Goal: Task Accomplishment & Management: Complete application form

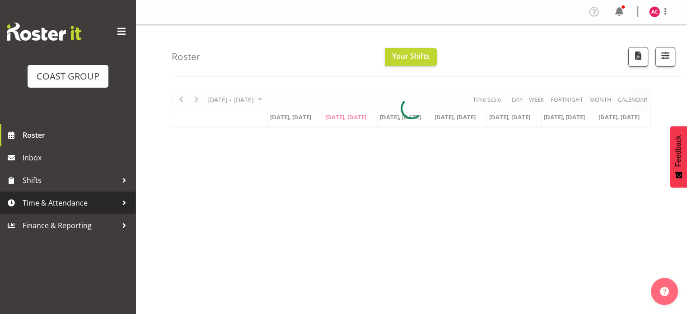
click at [72, 201] on span "Time & Attendance" at bounding box center [70, 203] width 95 height 14
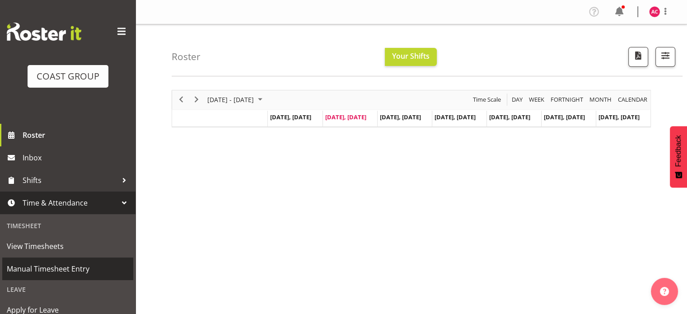
click at [53, 267] on span "Manual Timesheet Entry" at bounding box center [68, 269] width 122 height 14
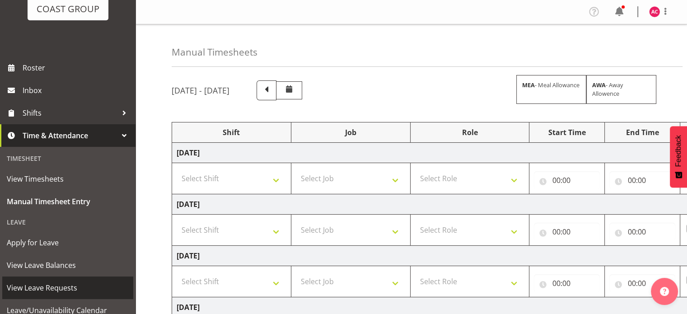
scroll to position [90, 0]
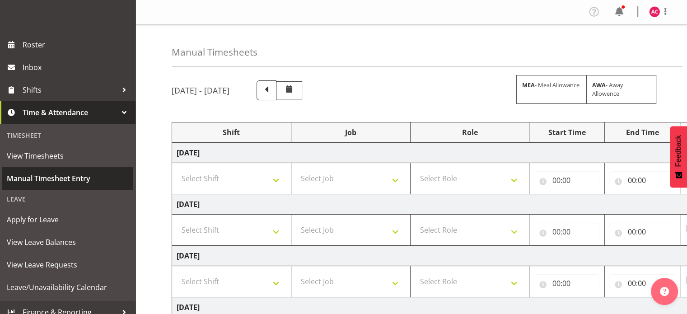
click at [62, 179] on span "Manual Timesheet Entry" at bounding box center [68, 179] width 122 height 14
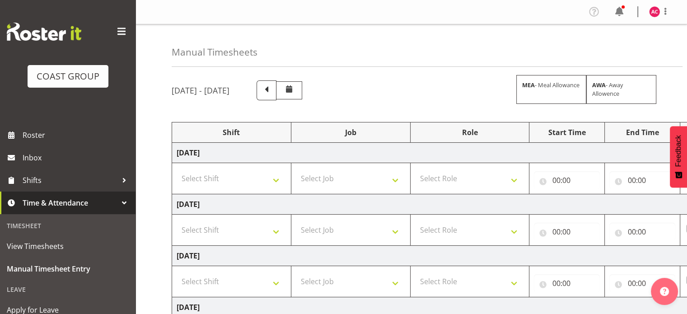
click at [114, 24] on span at bounding box center [121, 31] width 14 height 14
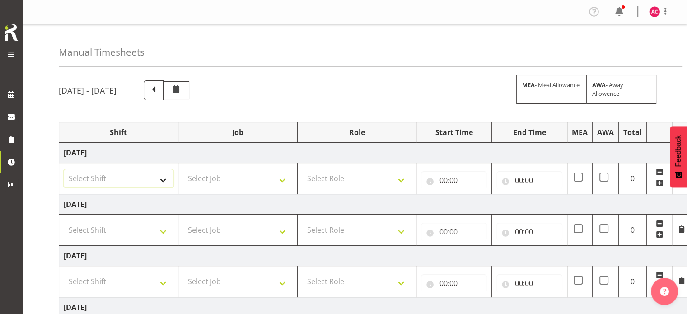
click at [138, 177] on select "Select Shift 1 Carlton Events 1 Carlton accounts ADHB Allen Brewster site Insta…" at bounding box center [119, 178] width 110 height 18
select select "47171"
click at [64, 169] on select "Select Shift 1 Carlton Events 1 Carlton accounts ADHB Allen Brewster site Insta…" at bounding box center [119, 178] width 110 height 18
click at [112, 227] on select "Select Shift 1 Carlton Events 1 Carlton accounts ADHB Allen Brewster site Insta…" at bounding box center [119, 230] width 110 height 18
select select "47171"
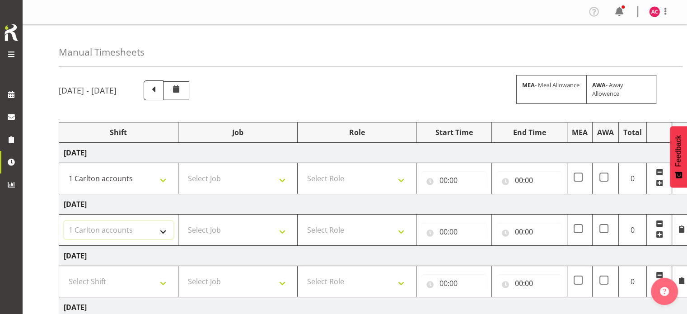
click at [64, 221] on select "Select Shift 1 Carlton Events 1 Carlton accounts ADHB Allen Brewster site Insta…" at bounding box center [119, 230] width 110 height 18
click at [139, 285] on select "Select Shift 1 Carlton Events 1 Carlton accounts ADHB Allen Brewster site Insta…" at bounding box center [119, 281] width 110 height 18
click at [156, 279] on select "Select Shift 1 Carlton Events 1 Carlton accounts ADHB Allen Brewster site Insta…" at bounding box center [119, 281] width 110 height 18
select select "47171"
click at [64, 272] on select "Select Shift 1 Carlton Events 1 Carlton accounts ADHB Allen Brewster site Insta…" at bounding box center [119, 281] width 110 height 18
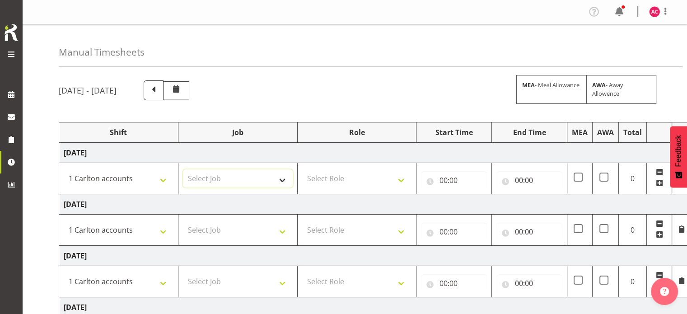
click at [280, 184] on select "Select Job 1 Carlton Events 1 Carlton Hamilton 1 Carlton Wellington 1 EHS WAREH…" at bounding box center [238, 178] width 110 height 18
select select "7031"
click at [183, 169] on select "Select Job 1 Carlton Events 1 Carlton Hamilton 1 Carlton Wellington 1 EHS WAREH…" at bounding box center [238, 178] width 110 height 18
click at [274, 235] on select "Select Job 1 Carlton Events 1 Carlton Hamilton 1 Carlton Wellington 1 EHS WAREH…" at bounding box center [238, 230] width 110 height 18
select select "7030"
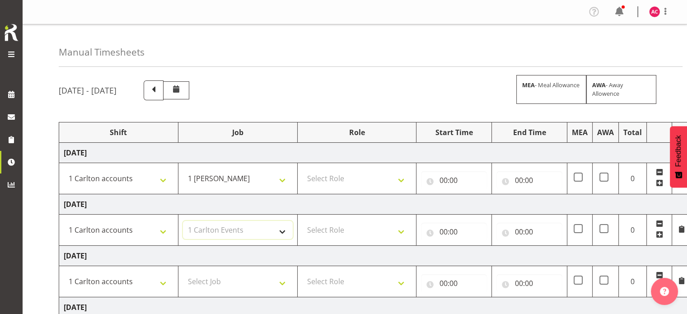
click at [183, 221] on select "Select Job 1 Carlton Events 1 Carlton Hamilton 1 Carlton Wellington 1 EHS WAREH…" at bounding box center [238, 230] width 110 height 18
click at [270, 176] on select "1 Carlton Events 1 Carlton Hamilton 1 Carlton Wellington 1 EHS WAREHOUSE/OFFICE…" at bounding box center [238, 178] width 110 height 18
select select "7030"
click at [183, 169] on select "1 Carlton Events 1 Carlton Hamilton 1 Carlton Wellington 1 EHS WAREHOUSE/OFFICE…" at bounding box center [238, 178] width 110 height 18
drag, startPoint x: 279, startPoint y: 285, endPoint x: 276, endPoint y: 276, distance: 9.3
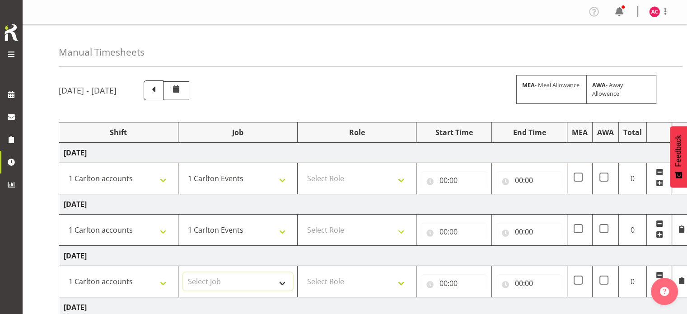
click at [279, 285] on select "Select Job 1 Carlton Events 1 Carlton Hamilton 1 Carlton Wellington 1 EHS WAREH…" at bounding box center [238, 281] width 110 height 18
select select "7030"
click at [183, 272] on select "Select Job 1 Carlton Events 1 Carlton Hamilton 1 Carlton Wellington 1 EHS WAREH…" at bounding box center [238, 281] width 110 height 18
click at [370, 172] on select "Select Role ACCOUNTS" at bounding box center [357, 178] width 110 height 18
select select "204"
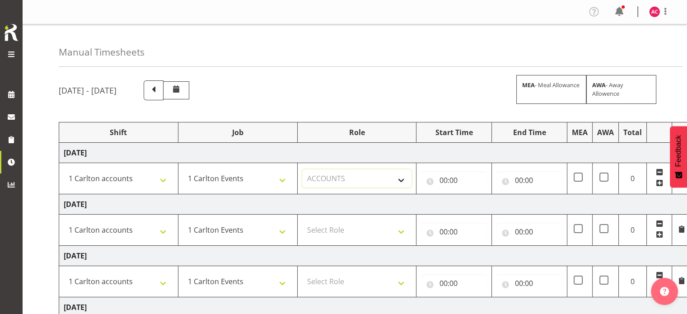
click at [302, 169] on select "Select Role ACCOUNTS" at bounding box center [357, 178] width 110 height 18
click at [394, 231] on select "Select Role ACCOUNTS" at bounding box center [357, 230] width 110 height 18
select select "204"
click at [302, 221] on select "Select Role ACCOUNTS" at bounding box center [357, 230] width 110 height 18
click at [377, 285] on select "Select Role ACCOUNTS" at bounding box center [357, 281] width 110 height 18
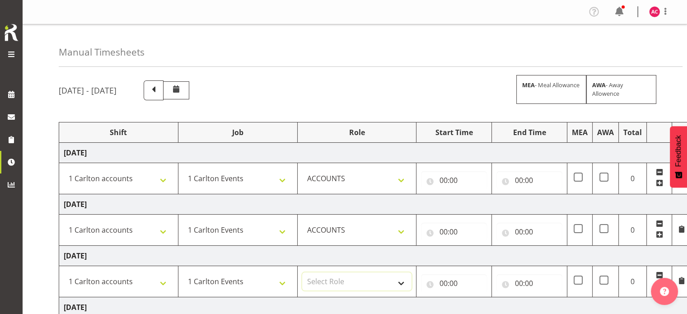
select select "204"
click at [302, 272] on select "Select Role ACCOUNTS" at bounding box center [357, 281] width 110 height 18
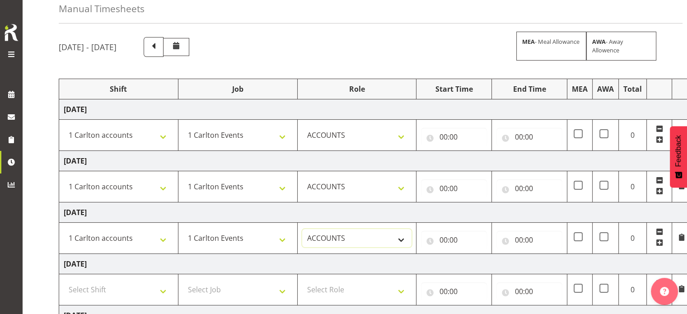
scroll to position [45, 0]
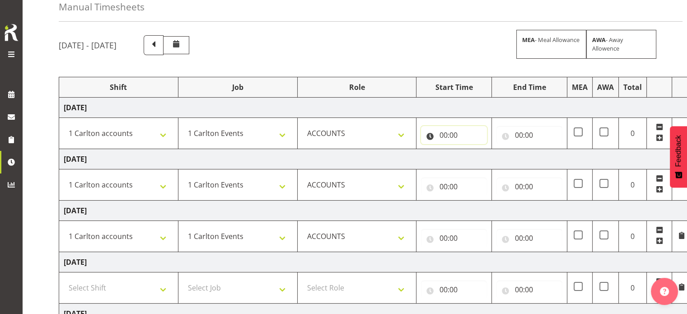
click at [454, 137] on input "00:00" at bounding box center [454, 135] width 66 height 18
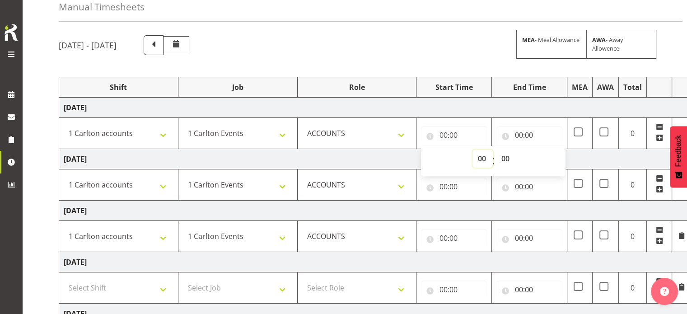
click at [483, 157] on select "00 01 02 03 04 05 06 07 08 09 10 11 12 13 14 15 16 17 18 19 20 21 22 23" at bounding box center [482, 158] width 20 height 18
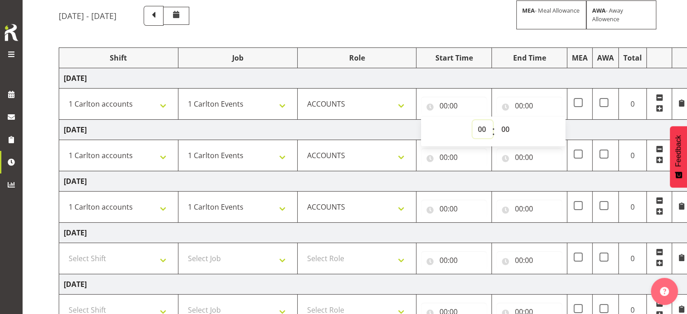
scroll to position [90, 0]
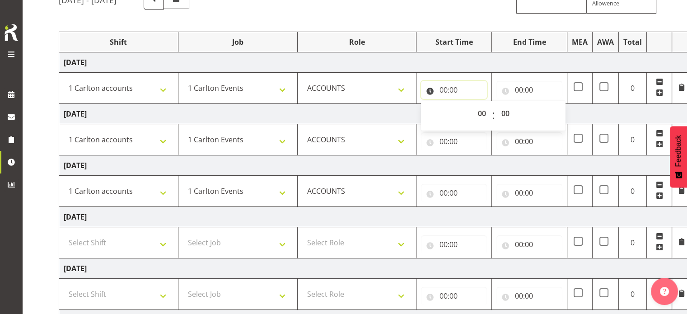
click at [453, 88] on input "00:00" at bounding box center [454, 90] width 66 height 18
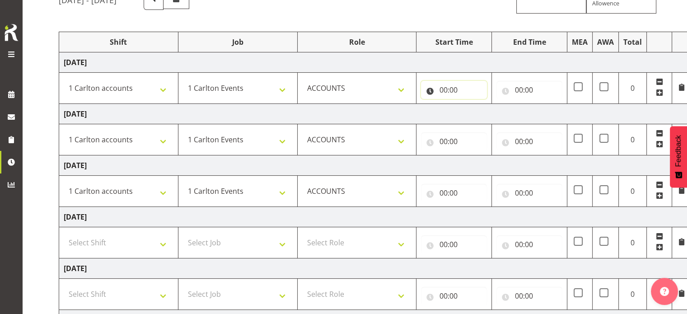
click at [450, 88] on input "00:00" at bounding box center [454, 90] width 66 height 18
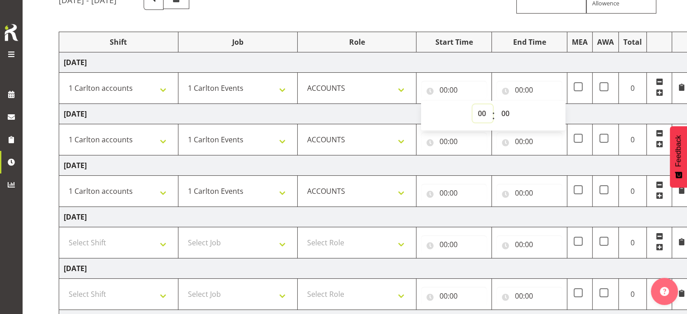
click at [480, 113] on select "00 01 02 03 04 05 06 07 08 09 10 11 12 13 14 15 16 17 18 19 20 21 22 23" at bounding box center [482, 113] width 20 height 18
click at [448, 91] on input "00:00" at bounding box center [454, 90] width 66 height 18
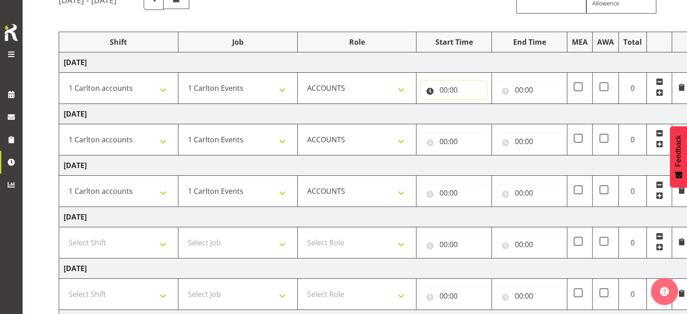
click at [443, 88] on input "00:00" at bounding box center [454, 90] width 66 height 18
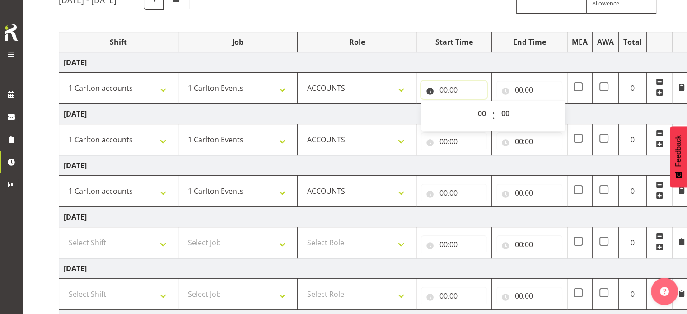
click at [443, 88] on input "00:00" at bounding box center [454, 90] width 66 height 18
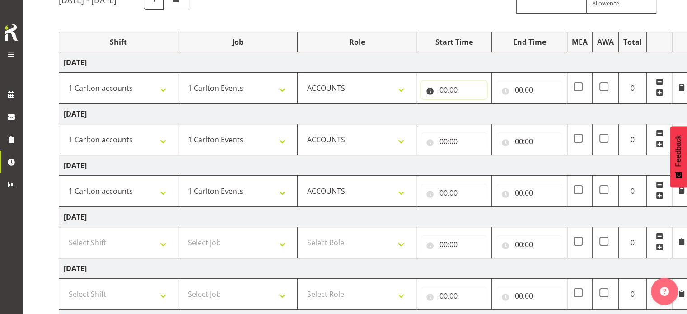
click at [443, 88] on input "00:00" at bounding box center [454, 90] width 66 height 18
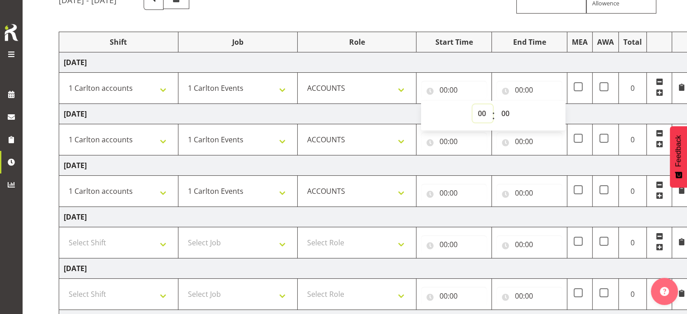
click at [482, 115] on select "00 01 02 03 04 05 06 07 08 09 10 11 12 13 14 15 16 17 18 19 20 21 22 23" at bounding box center [482, 113] width 20 height 18
select select "7"
click at [472, 104] on select "00 01 02 03 04 05 06 07 08 09 10 11 12 13 14 15 16 17 18 19 20 21 22 23" at bounding box center [482, 113] width 20 height 18
type input "07:00"
drag, startPoint x: 526, startPoint y: 87, endPoint x: 534, endPoint y: 108, distance: 22.5
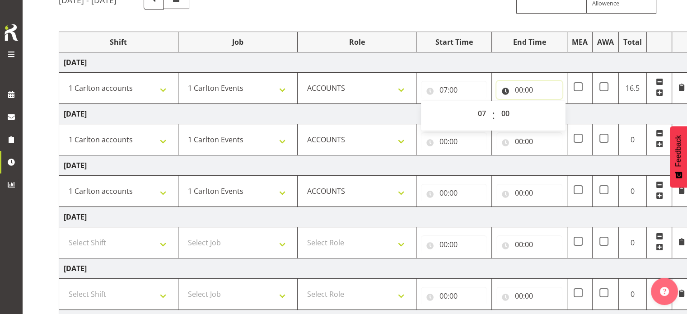
click at [526, 88] on input "00:00" at bounding box center [529, 90] width 66 height 18
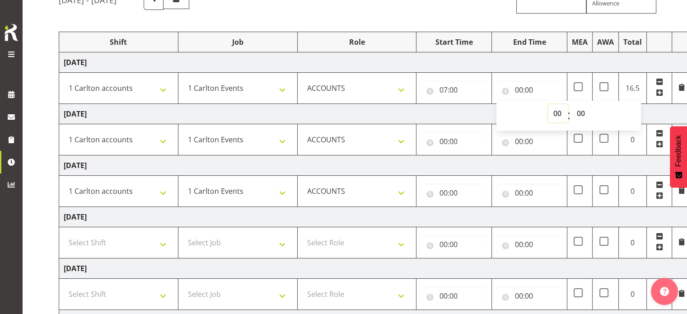
click at [551, 112] on select "00 01 02 03 04 05 06 07 08 09 10 11 12 13 14 15 16 17 18 19 20 21 22 23" at bounding box center [558, 113] width 20 height 18
select select "15"
click at [548, 104] on select "00 01 02 03 04 05 06 07 08 09 10 11 12 13 14 15 16 17 18 19 20 21 22 23" at bounding box center [558, 113] width 20 height 18
type input "15:00"
select select "30"
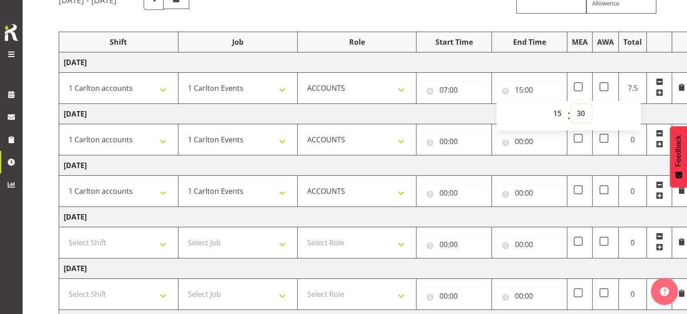
type input "15:30"
click at [370, 61] on td "[DATE]" at bounding box center [375, 62] width 632 height 20
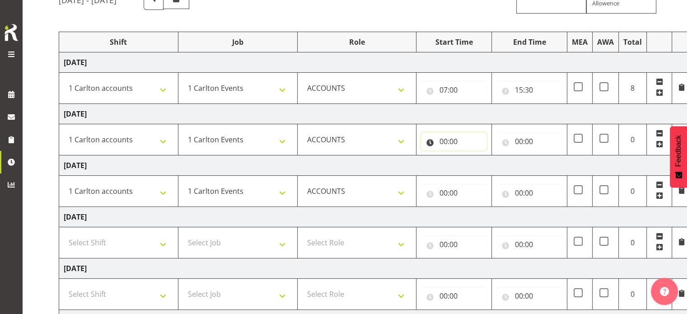
click at [447, 142] on input "00:00" at bounding box center [454, 141] width 66 height 18
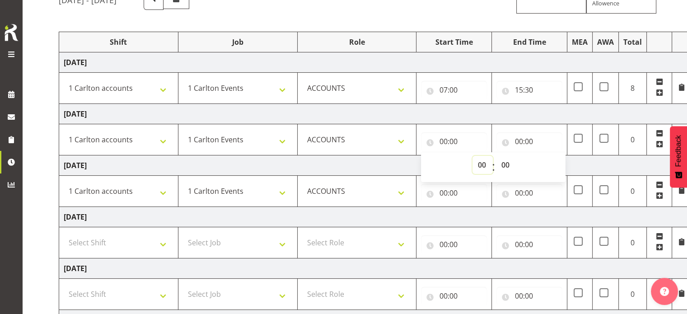
click at [477, 163] on select "00 01 02 03 04 05 06 07 08 09 10 11 12 13 14 15 16 17 18 19 20 21 22 23" at bounding box center [482, 165] width 20 height 18
select select "7"
type input "07:00"
click at [519, 140] on input "00:00" at bounding box center [529, 141] width 66 height 18
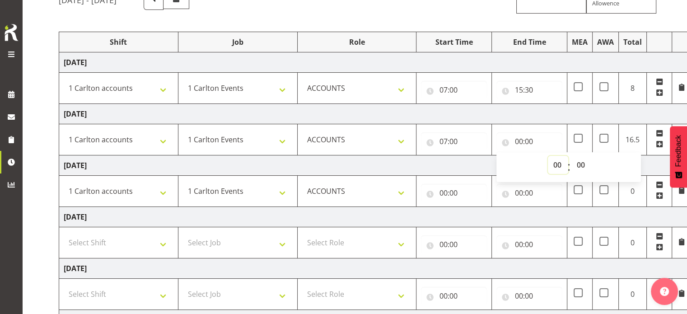
click at [556, 161] on select "00 01 02 03 04 05 06 07 08 09 10 11 12 13 14 15 16 17 18 19 20 21 22 23" at bounding box center [558, 165] width 20 height 18
select select "15"
click at [548, 156] on select "00 01 02 03 04 05 06 07 08 09 10 11 12 13 14 15 16 17 18 19 20 21 22 23" at bounding box center [558, 165] width 20 height 18
type input "15:00"
select select "30"
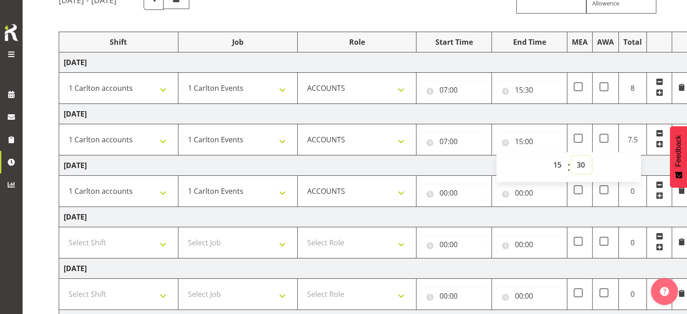
type input "15:30"
click at [456, 163] on td "[DATE]" at bounding box center [375, 165] width 632 height 20
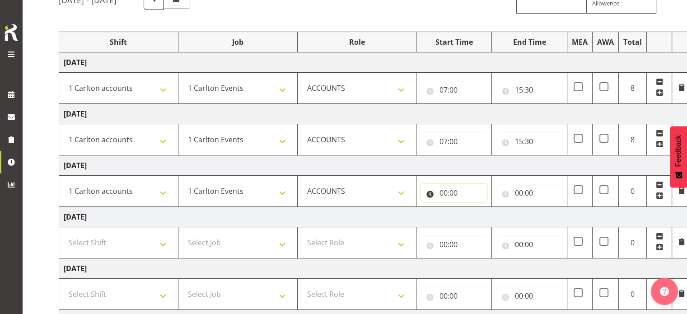
drag, startPoint x: 447, startPoint y: 193, endPoint x: 459, endPoint y: 201, distance: 14.2
click at [450, 195] on input "00:00" at bounding box center [454, 193] width 66 height 18
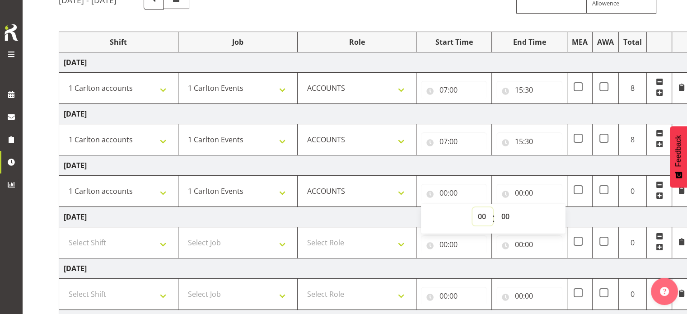
click at [475, 214] on select "00 01 02 03 04 05 06 07 08 09 10 11 12 13 14 15 16 17 18 19 20 21 22 23" at bounding box center [482, 216] width 20 height 18
select select "7"
type input "07:00"
click at [518, 189] on input "00:00" at bounding box center [529, 193] width 66 height 18
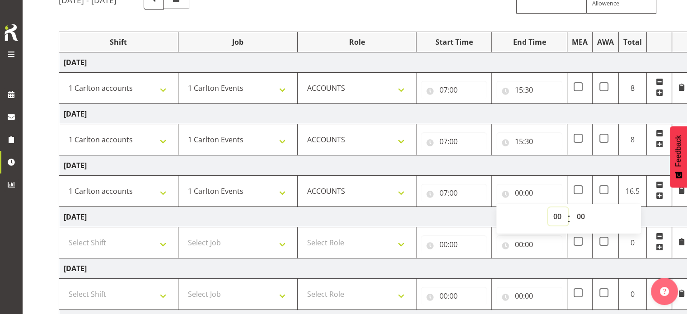
click at [551, 217] on select "00 01 02 03 04 05 06 07 08 09 10 11 12 13 14 15 16 17 18 19 20 21 22 23" at bounding box center [558, 216] width 20 height 18
select select "15"
click at [548, 207] on select "00 01 02 03 04 05 06 07 08 09 10 11 12 13 14 15 16 17 18 19 20 21 22 23" at bounding box center [558, 216] width 20 height 18
type input "15:00"
select select "30"
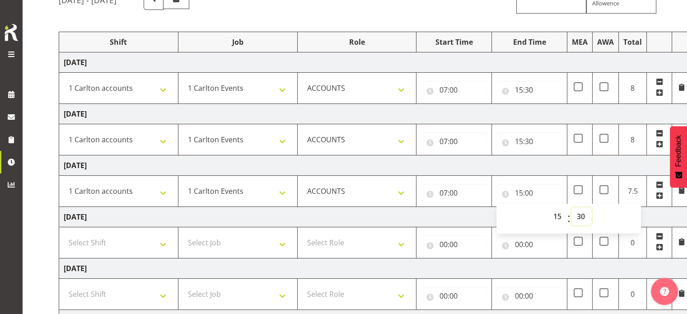
type input "15:30"
click at [468, 162] on td "[DATE]" at bounding box center [375, 165] width 632 height 20
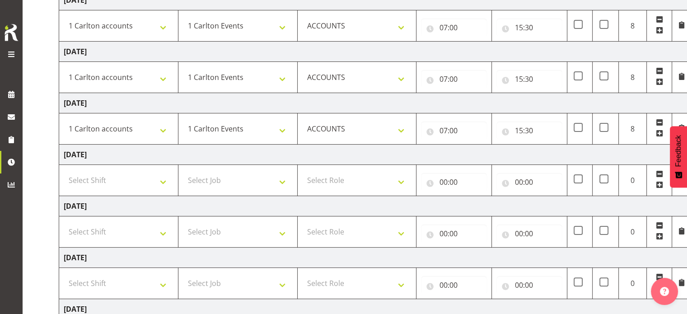
scroll to position [181, 0]
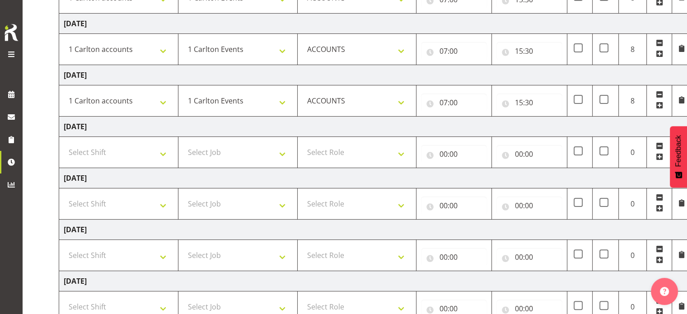
click at [657, 144] on span at bounding box center [659, 145] width 7 height 7
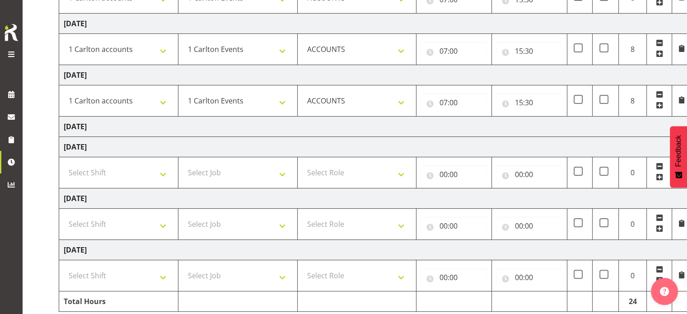
click at [658, 163] on span at bounding box center [659, 166] width 7 height 7
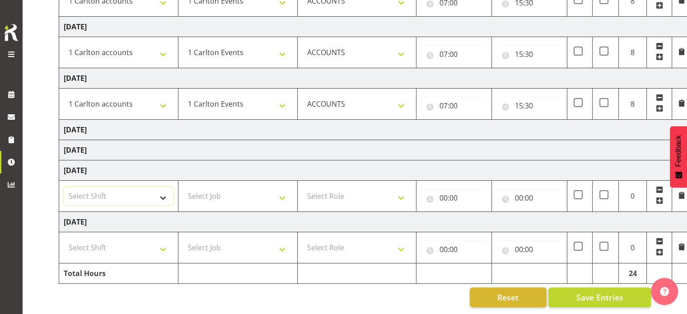
click at [170, 191] on select "Select Shift 1 Carlton Events 1 Carlton accounts ADHB Allen Brewster site Insta…" at bounding box center [119, 196] width 110 height 18
select select "48747"
click at [64, 187] on select "Select Shift 1 Carlton Events 1 Carlton accounts ADHB Allen Brewster site Insta…" at bounding box center [119, 196] width 110 height 18
click at [154, 246] on select "Select Shift 1 Carlton Events 1 Carlton accounts ADHB Allen Brewster site Insta…" at bounding box center [119, 247] width 110 height 18
select select "48747"
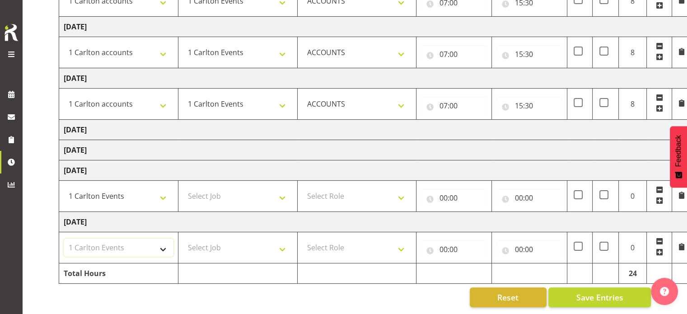
click at [64, 238] on select "Select Shift 1 Carlton Events 1 Carlton accounts ADHB Allen Brewster site Insta…" at bounding box center [119, 247] width 110 height 18
click at [275, 193] on select "Select Job 1 Carlton Events 1 Carlton Hamilton 1 Carlton Wellington 1 EHS WAREH…" at bounding box center [238, 196] width 110 height 18
select select "7030"
click at [183, 187] on select "Select Job 1 Carlton Events 1 Carlton Hamilton 1 Carlton Wellington 1 EHS WAREH…" at bounding box center [238, 196] width 110 height 18
drag, startPoint x: 274, startPoint y: 240, endPoint x: 274, endPoint y: 234, distance: 5.4
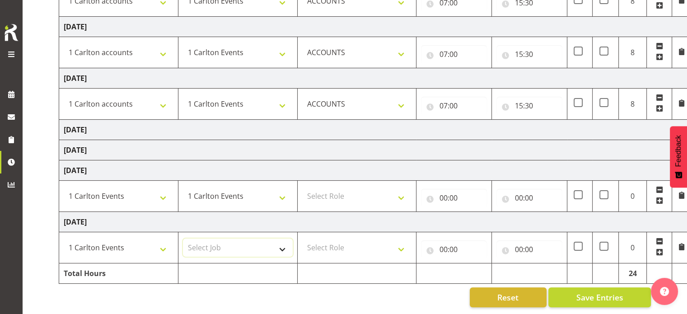
click at [274, 240] on select "Select Job 1 Carlton Events 1 Carlton Hamilton 1 Carlton Wellington 1 EHS WAREH…" at bounding box center [238, 247] width 110 height 18
select select "7030"
click at [183, 238] on select "Select Job 1 Carlton Events 1 Carlton Hamilton 1 Carlton Wellington 1 EHS WAREH…" at bounding box center [238, 247] width 110 height 18
click at [158, 195] on select "1 Carlton Events 1 Carlton accounts ADHB Allen Brewster site Install ADHB Mange…" at bounding box center [119, 196] width 110 height 18
select select "47171"
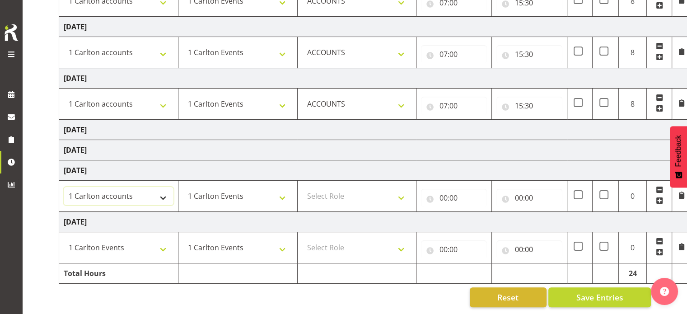
click at [64, 187] on select "1 Carlton Events 1 Carlton accounts ADHB Allen Brewster site Install ADHB Mange…" at bounding box center [119, 196] width 110 height 18
click at [152, 245] on select "1 Carlton Events 1 Carlton accounts ADHB Allen Brewster site Install ADHB Mange…" at bounding box center [119, 247] width 110 height 18
select select "47171"
click at [64, 238] on select "1 Carlton Events 1 Carlton accounts ADHB Allen Brewster site Install ADHB Mange…" at bounding box center [119, 247] width 110 height 18
click at [371, 197] on select "Select Role ACCOUNTS" at bounding box center [357, 196] width 110 height 18
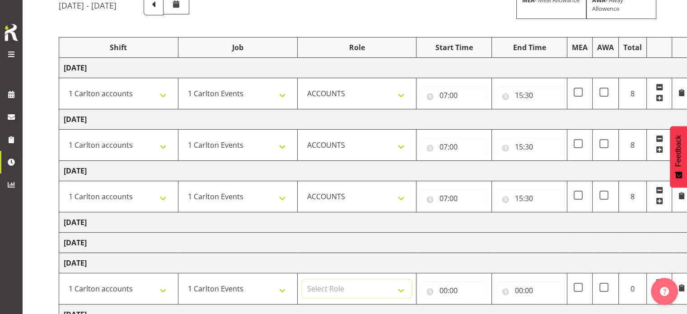
scroll to position [182, 0]
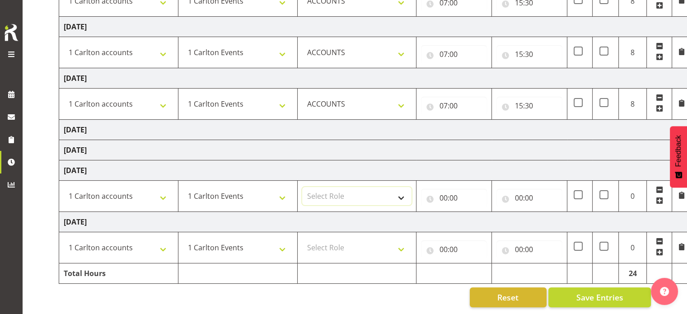
click at [373, 196] on select "Select Role ACCOUNTS" at bounding box center [357, 196] width 110 height 18
select select "204"
click at [302, 187] on select "Select Role ACCOUNTS" at bounding box center [357, 196] width 110 height 18
click at [351, 247] on select "Select Role ACCOUNTS" at bounding box center [357, 247] width 110 height 18
select select "204"
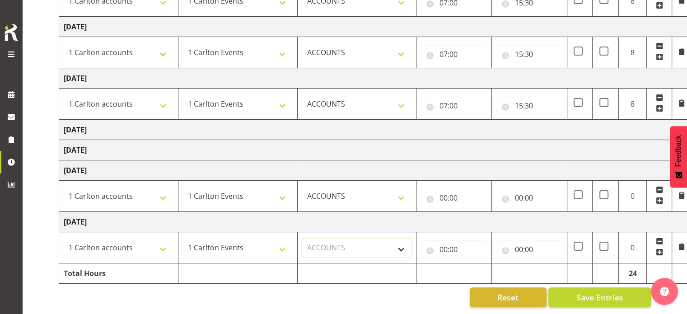
click at [302, 238] on select "Select Role ACCOUNTS" at bounding box center [357, 247] width 110 height 18
drag, startPoint x: 443, startPoint y: 195, endPoint x: 451, endPoint y: 216, distance: 22.6
click at [443, 196] on input "00:00" at bounding box center [454, 198] width 66 height 18
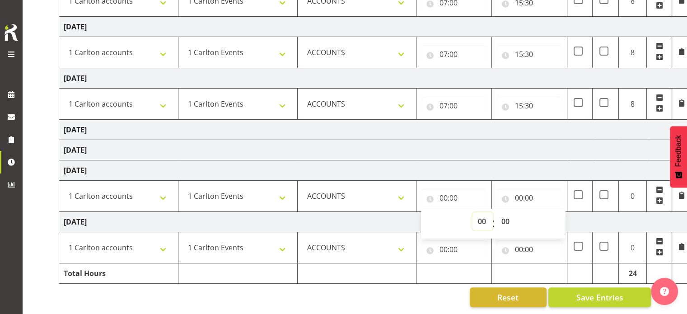
click at [474, 214] on select "00 01 02 03 04 05 06 07 08 09 10 11 12 13 14 15 16 17 18 19 20 21 22 23" at bounding box center [482, 221] width 20 height 18
select select "7"
type input "07:00"
click at [521, 195] on input "00:00" at bounding box center [529, 198] width 66 height 18
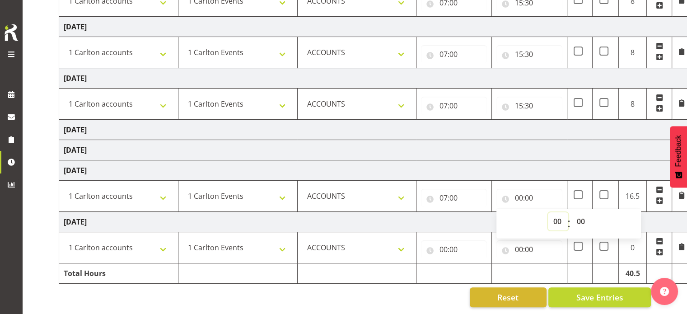
click at [554, 218] on select "00 01 02 03 04 05 06 07 08 09 10 11 12 13 14 15 16 17 18 19 20 21 22 23" at bounding box center [558, 221] width 20 height 18
select select "15"
click at [548, 212] on select "00 01 02 03 04 05 06 07 08 09 10 11 12 13 14 15 16 17 18 19 20 21 22 23" at bounding box center [558, 221] width 20 height 18
type input "15:00"
select select "30"
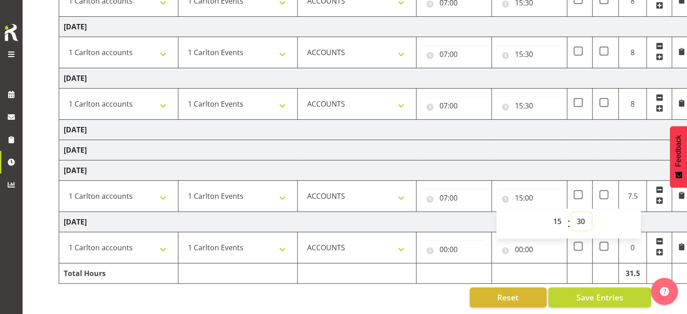
type input "15:30"
click at [447, 247] on input "00:00" at bounding box center [454, 249] width 66 height 18
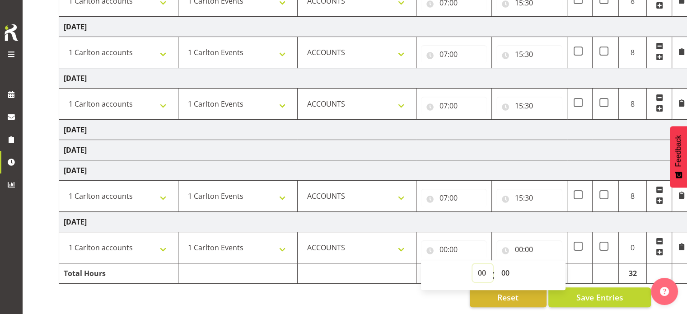
click at [478, 269] on select "00 01 02 03 04 05 06 07 08 09 10 11 12 13 14 15 16 17 18 19 20 21 22 23" at bounding box center [482, 273] width 20 height 18
select select "7"
type input "07:00"
drag, startPoint x: 523, startPoint y: 243, endPoint x: 533, endPoint y: 247, distance: 10.4
click at [523, 243] on input "00:00" at bounding box center [529, 249] width 66 height 18
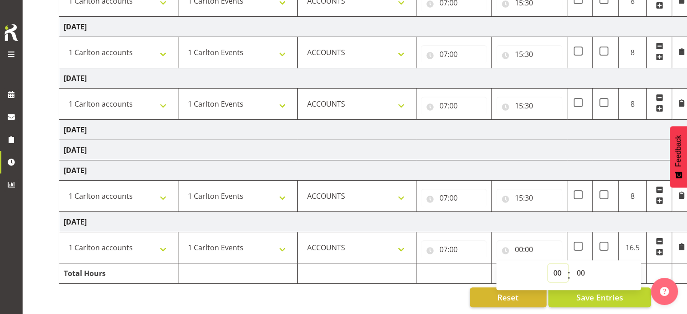
click at [557, 267] on select "00 01 02 03 04 05 06 07 08 09 10 11 12 13 14 15 16 17 18 19 20 21 22 23" at bounding box center [558, 273] width 20 height 18
select select "15"
type input "15:00"
click at [582, 266] on select "00 01 02 03 04 05 06 07 08 09 10 11 12 13 14 15 16 17 18 19 20 21 22 23 24 25 2…" at bounding box center [581, 273] width 20 height 18
select select "30"
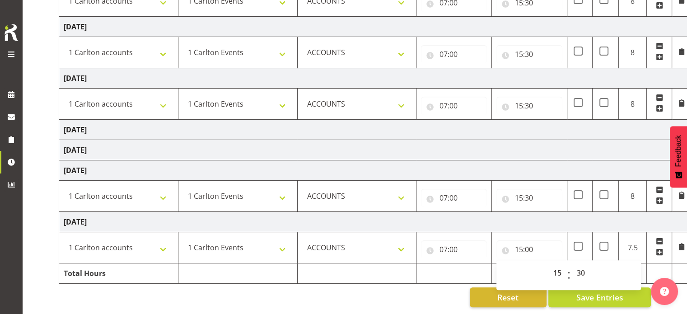
type input "15:30"
click at [477, 216] on td "[DATE]" at bounding box center [375, 222] width 632 height 20
click at [448, 190] on input "07:00" at bounding box center [454, 198] width 66 height 18
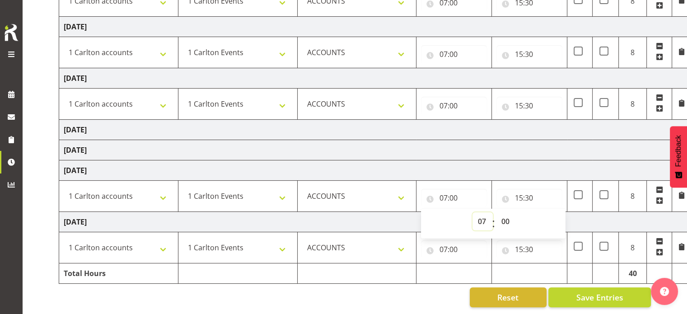
click at [476, 216] on select "00 01 02 03 04 05 06 07 08 09 10 11 12 13 14 15 16 17 18 19 20 21 22 23" at bounding box center [482, 221] width 20 height 18
select select "8"
type input "08:00"
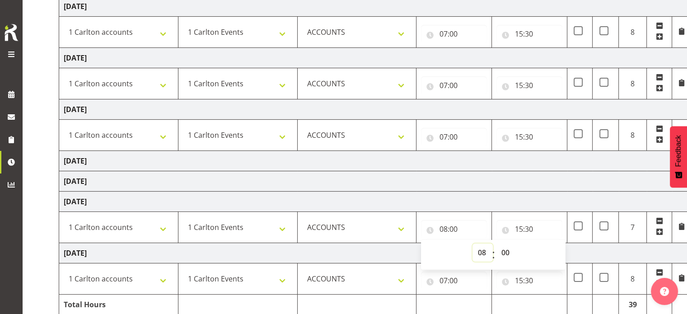
scroll to position [137, 0]
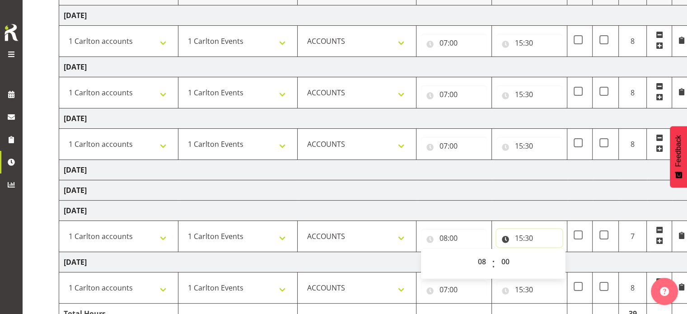
click at [523, 236] on input "15:30" at bounding box center [529, 238] width 66 height 18
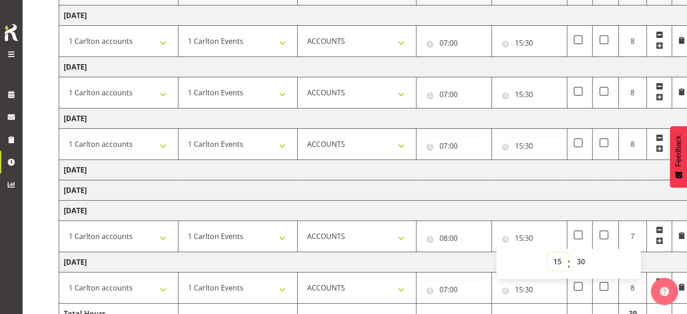
click at [556, 260] on select "00 01 02 03 04 05 06 07 08 09 10 11 12 13 14 15 16 17 18 19 20 21 22 23" at bounding box center [558, 261] width 20 height 18
select select "16"
type input "16:30"
click at [483, 209] on td "[DATE]" at bounding box center [375, 210] width 632 height 20
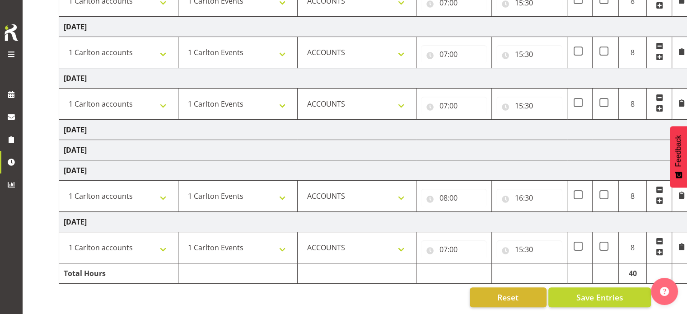
scroll to position [182, 0]
click at [594, 291] on span "Save Entries" at bounding box center [599, 297] width 47 height 12
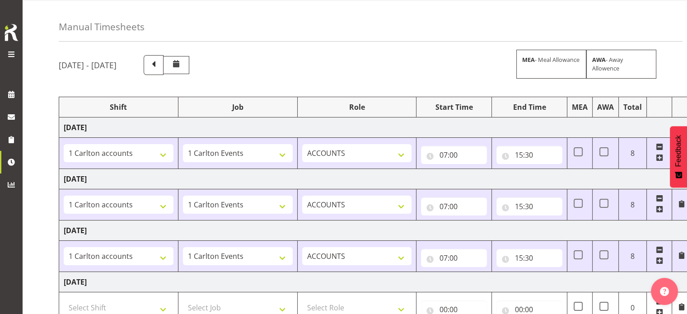
scroll to position [0, 0]
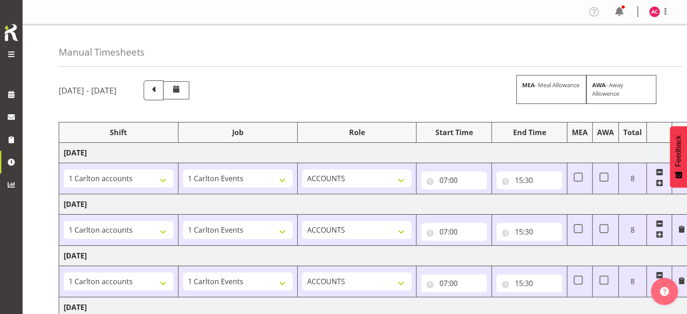
click at [11, 51] on span at bounding box center [11, 54] width 11 height 11
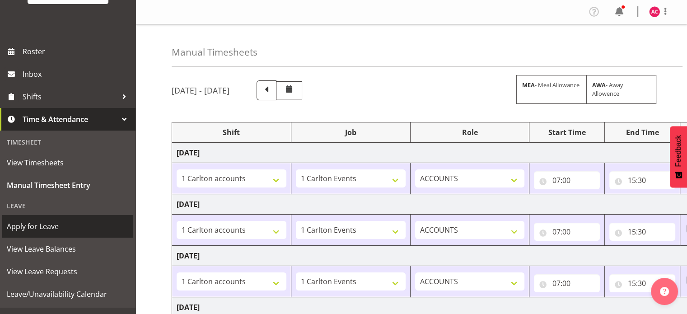
scroll to position [99, 0]
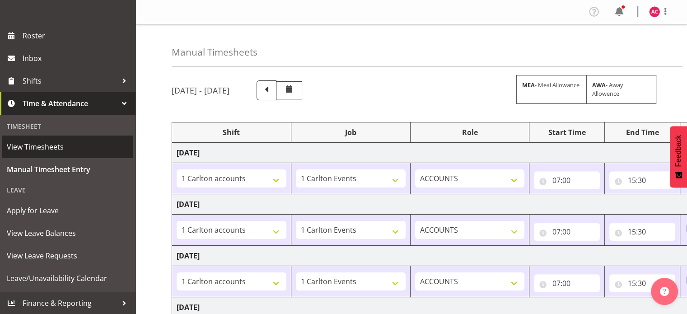
click at [31, 145] on span "View Timesheets" at bounding box center [68, 147] width 122 height 14
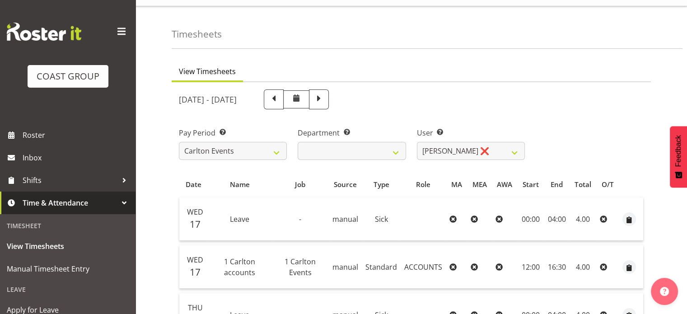
scroll to position [45, 0]
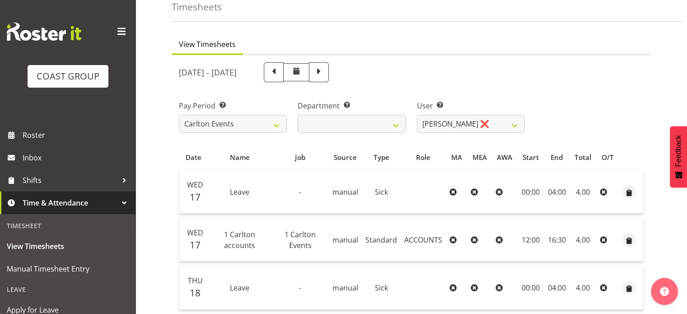
drag, startPoint x: 414, startPoint y: 68, endPoint x: 429, endPoint y: 78, distance: 18.2
click at [329, 70] on span at bounding box center [319, 72] width 20 height 20
select select
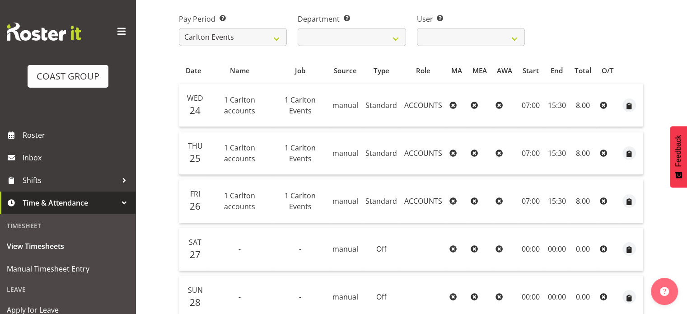
scroll to position [0, 0]
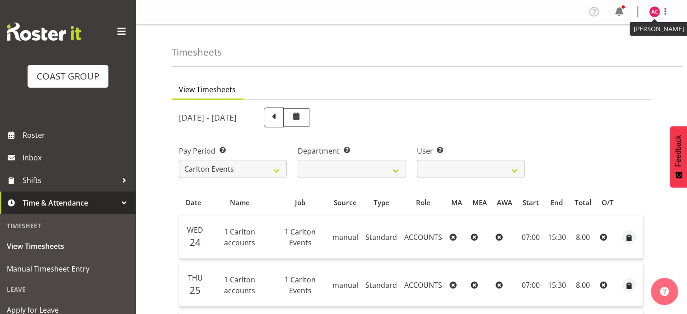
click at [655, 14] on img at bounding box center [654, 11] width 11 height 11
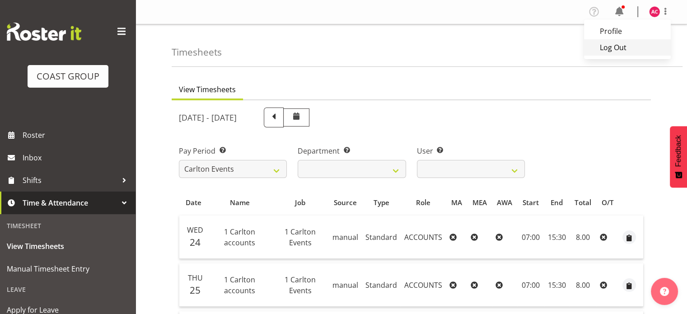
click at [605, 51] on link "Log Out" at bounding box center [627, 47] width 87 height 16
